Goal: Task Accomplishment & Management: Complete application form

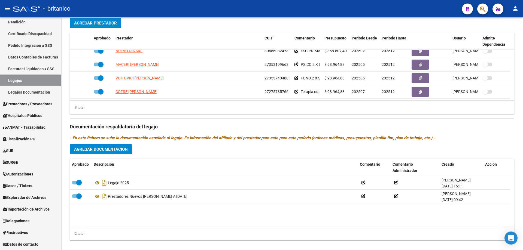
scroll to position [218, 0]
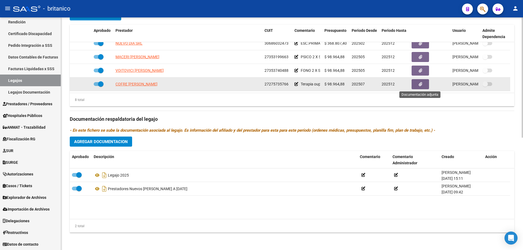
click at [423, 81] on button "button" at bounding box center [419, 84] width 17 height 10
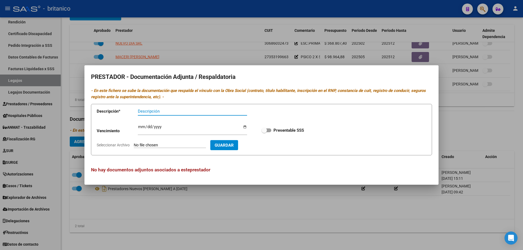
click at [157, 145] on input "Seleccionar Archivo" at bounding box center [170, 145] width 72 height 5
click at [274, 219] on div at bounding box center [261, 125] width 523 height 250
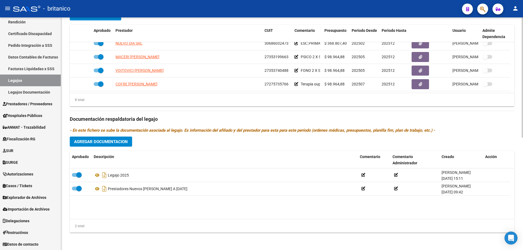
click at [88, 141] on span "Agregar Documentacion" at bounding box center [101, 141] width 54 height 5
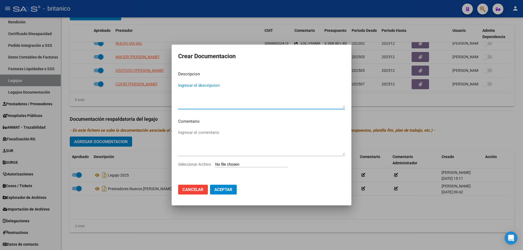
click at [203, 84] on textarea "Ingresar el descripcion" at bounding box center [261, 95] width 167 height 26
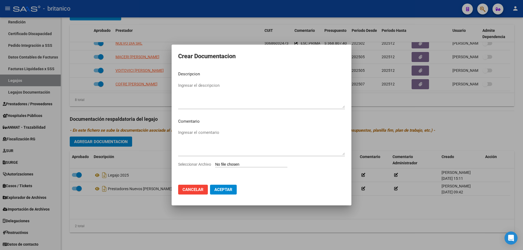
click at [103, 205] on div at bounding box center [261, 125] width 523 height 250
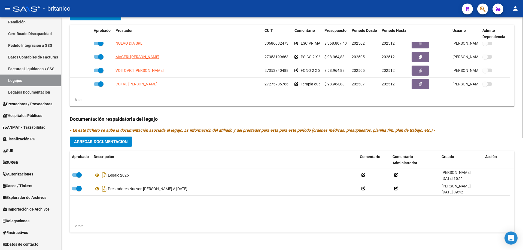
click at [110, 143] on span "Agregar Documentacion" at bounding box center [101, 141] width 54 height 5
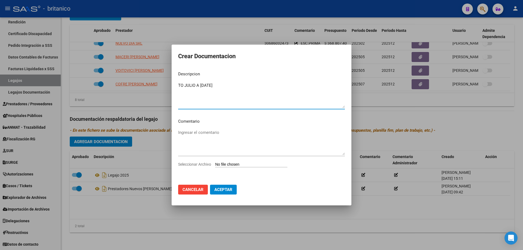
type textarea "TO JULIO A [DATE]"
click at [230, 165] on input "Seleccionar Archivo" at bounding box center [251, 164] width 72 height 5
type input "C:\fakepath\TO JULIO A [DATE].pdf"
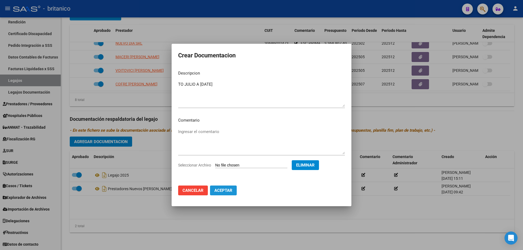
click at [230, 191] on span "Aceptar" at bounding box center [223, 190] width 18 height 5
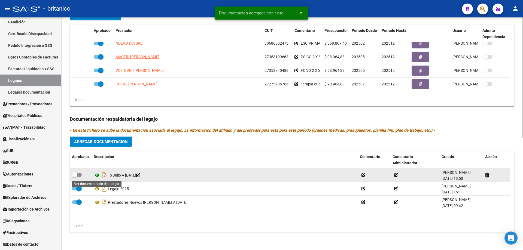
click at [99, 174] on icon at bounding box center [97, 175] width 7 height 7
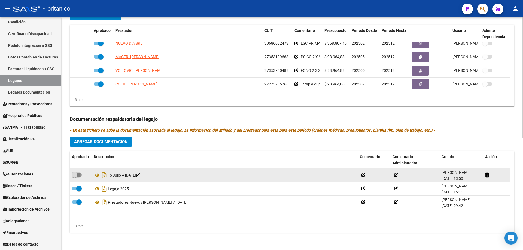
click at [80, 173] on span at bounding box center [77, 175] width 10 height 4
click at [75, 177] on input "checkbox" at bounding box center [74, 177] width 0 height 0
checkbox input "true"
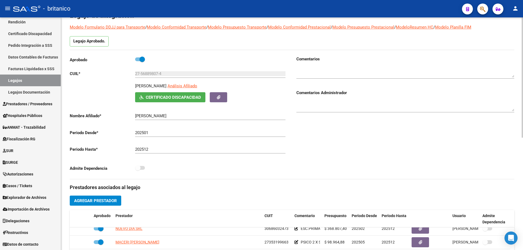
scroll to position [0, 0]
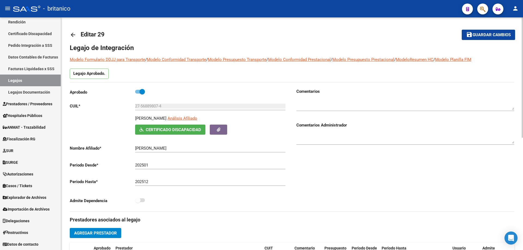
click at [494, 33] on span "Guardar cambios" at bounding box center [491, 35] width 38 height 5
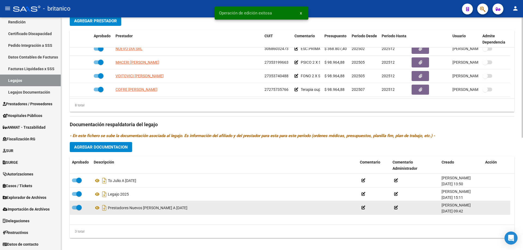
scroll to position [218, 0]
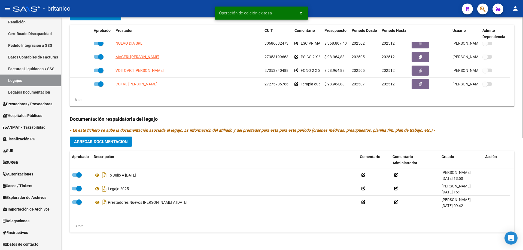
click at [209, 225] on div "3 total" at bounding box center [292, 226] width 444 height 14
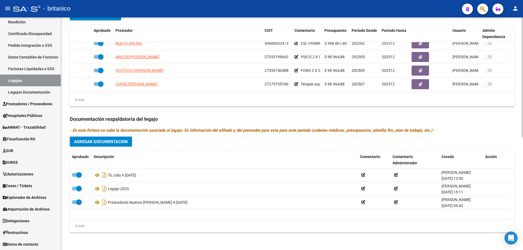
click at [119, 226] on div "3 total" at bounding box center [292, 226] width 444 height 14
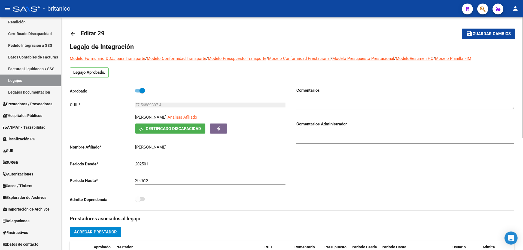
scroll to position [0, 0]
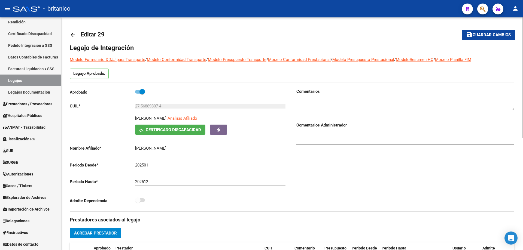
click at [503, 33] on span "Guardar cambios" at bounding box center [491, 35] width 38 height 5
